Goal: Go to known website

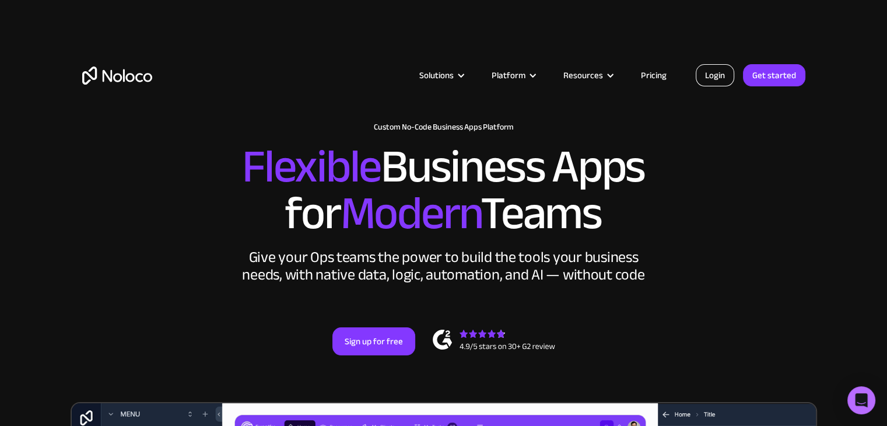
click at [719, 85] on link "Login" at bounding box center [715, 75] width 38 height 22
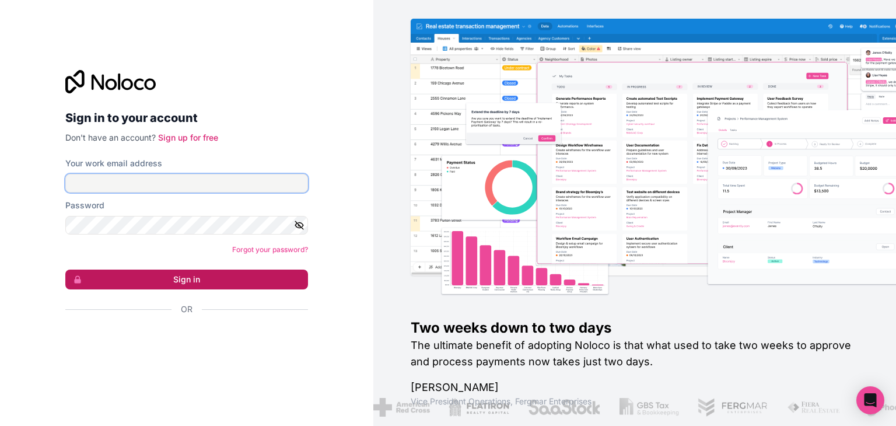
type input "[EMAIL_ADDRESS][DOMAIN_NAME]"
click at [222, 287] on button "Sign in" at bounding box center [186, 279] width 243 height 20
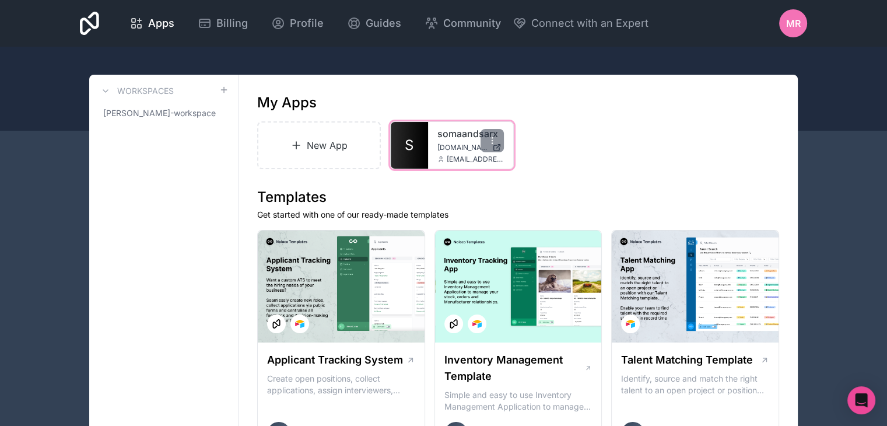
click at [447, 141] on div "somaandsarx somaandsarx.noloco.co mrosas@somaandsarx.com" at bounding box center [470, 145] width 85 height 47
click at [413, 150] on span "S" at bounding box center [409, 145] width 9 height 19
